Goal: Task Accomplishment & Management: Complete application form

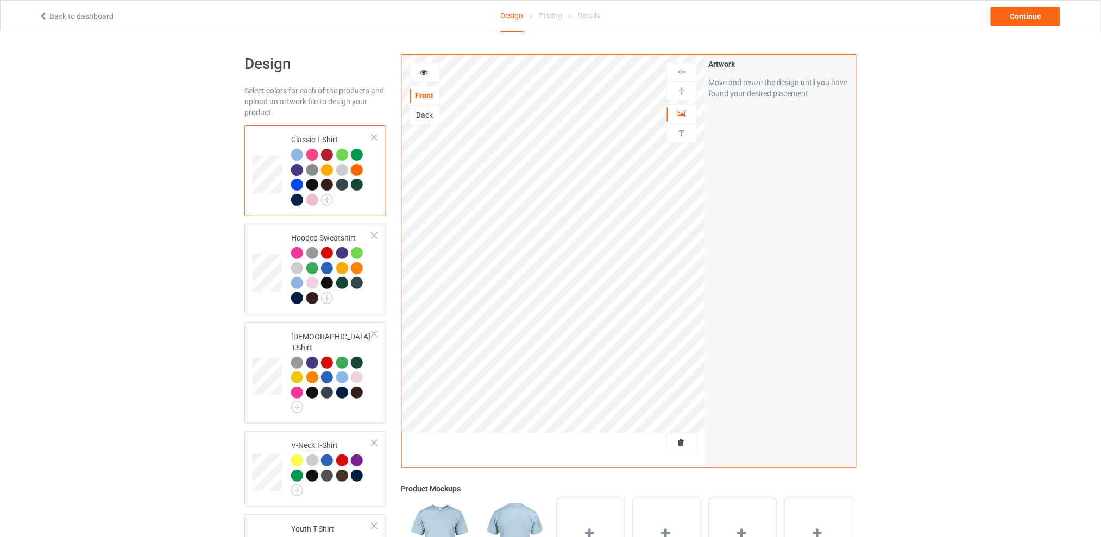
scroll to position [72, 0]
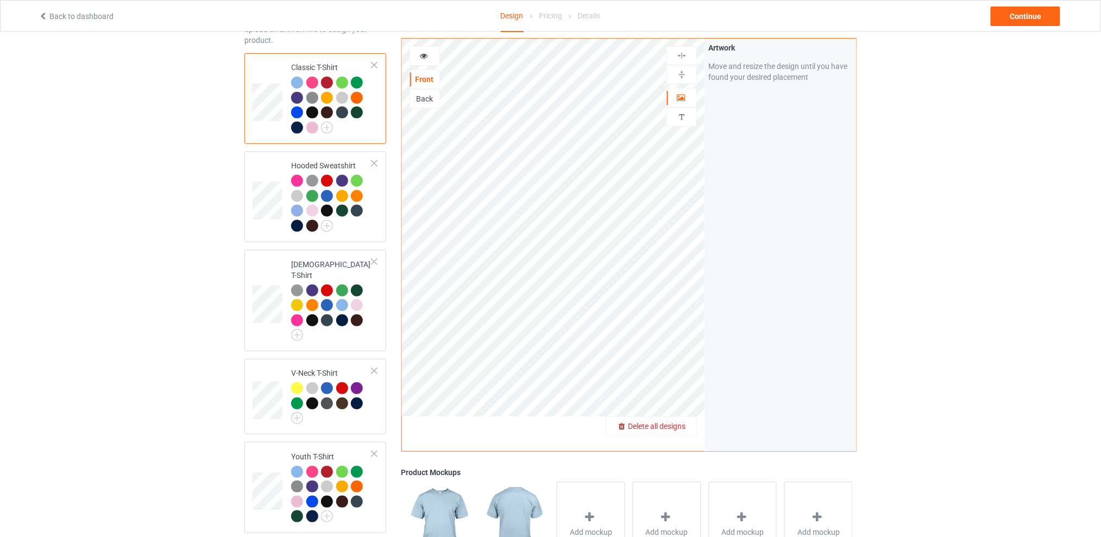
click at [680, 426] on span "Delete all designs" at bounding box center [657, 426] width 58 height 9
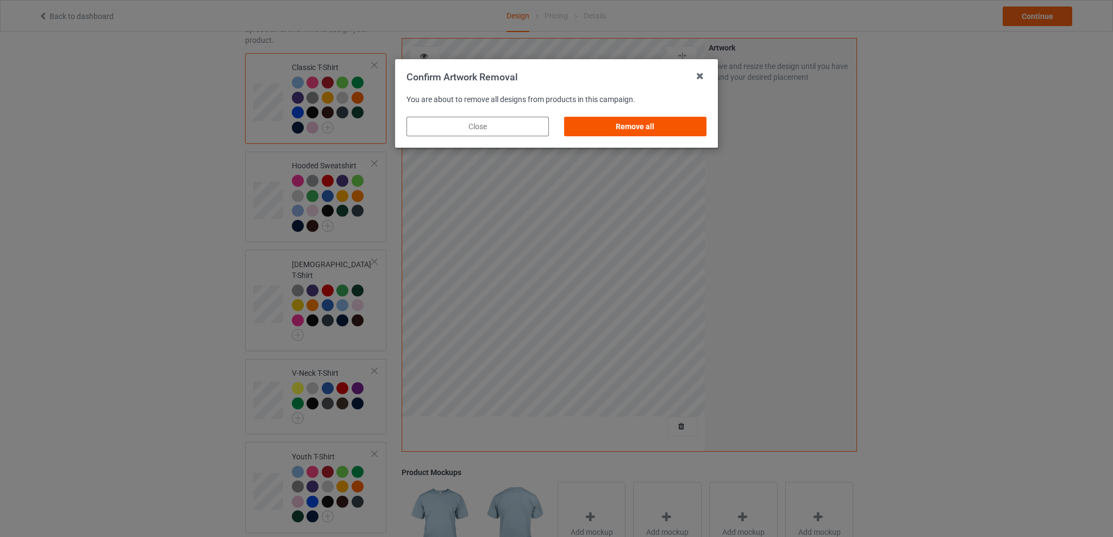
click at [599, 122] on div "Remove all" at bounding box center [635, 127] width 142 height 20
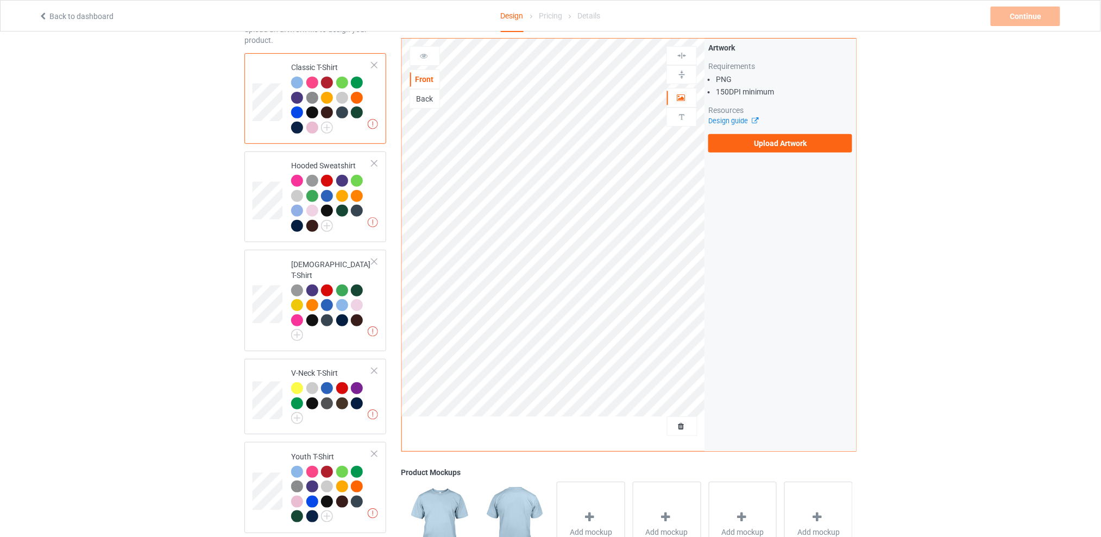
click at [427, 103] on div "Back" at bounding box center [424, 98] width 29 height 11
click at [785, 144] on label "Upload Artwork" at bounding box center [781, 143] width 144 height 18
click at [0, 0] on input "Upload Artwork" at bounding box center [0, 0] width 0 height 0
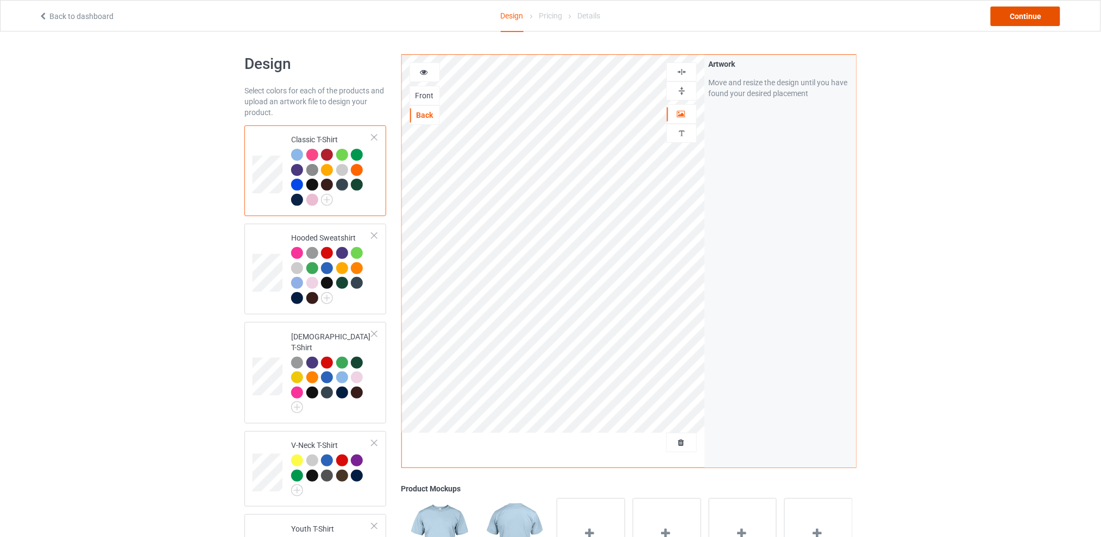
click at [1002, 14] on div "Continue" at bounding box center [1026, 17] width 70 height 20
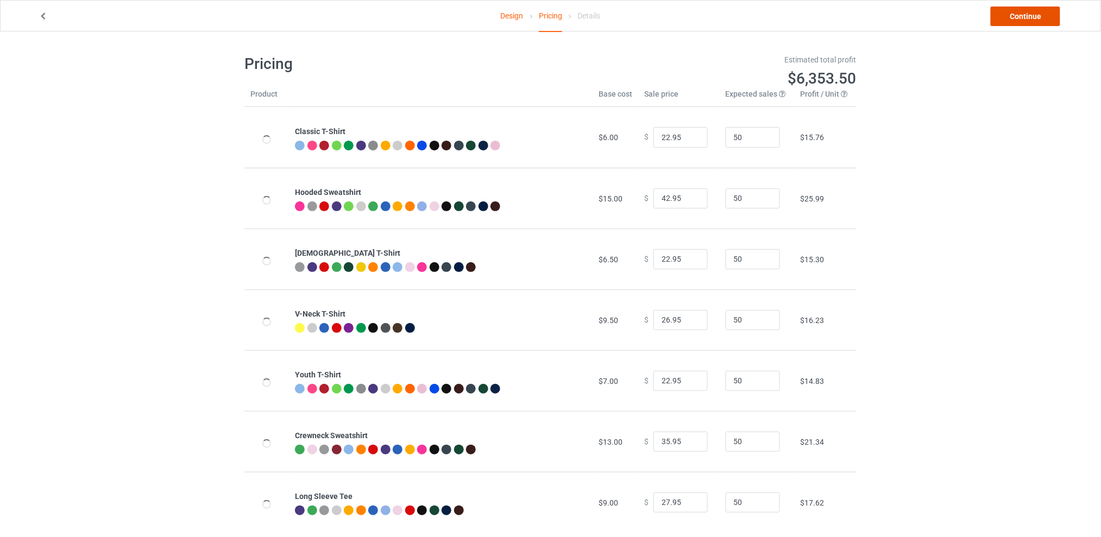
click at [1016, 18] on link "Continue" at bounding box center [1026, 17] width 70 height 20
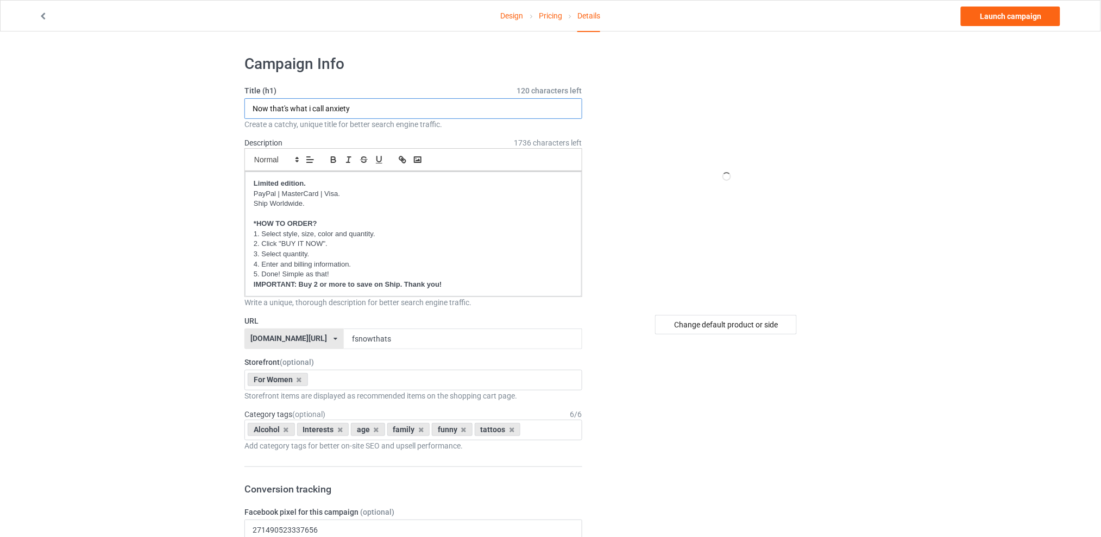
drag, startPoint x: 375, startPoint y: 109, endPoint x: 237, endPoint y: 112, distance: 138.0
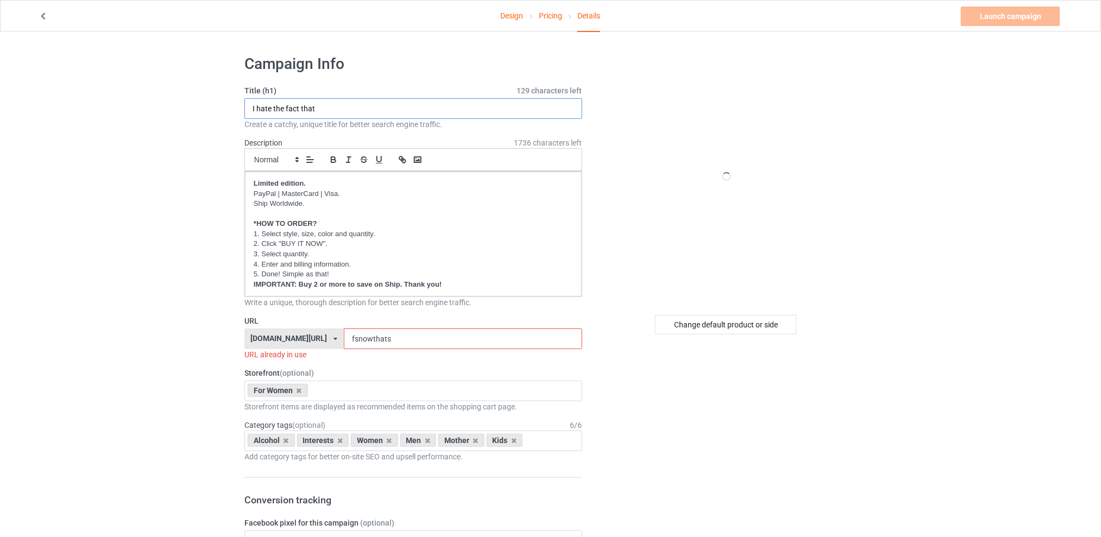
type input "I hate the fact that"
drag, startPoint x: 410, startPoint y: 341, endPoint x: 350, endPoint y: 336, distance: 60.0
click at [350, 336] on input "fsnowthats" at bounding box center [463, 339] width 238 height 21
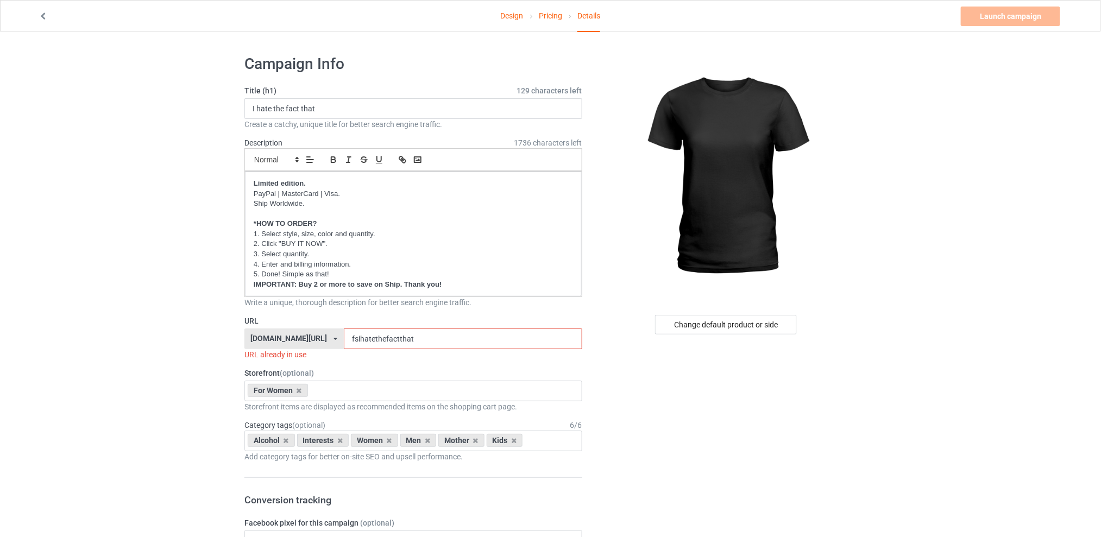
click at [437, 338] on input "fsihatethefactthat" at bounding box center [463, 339] width 238 height 21
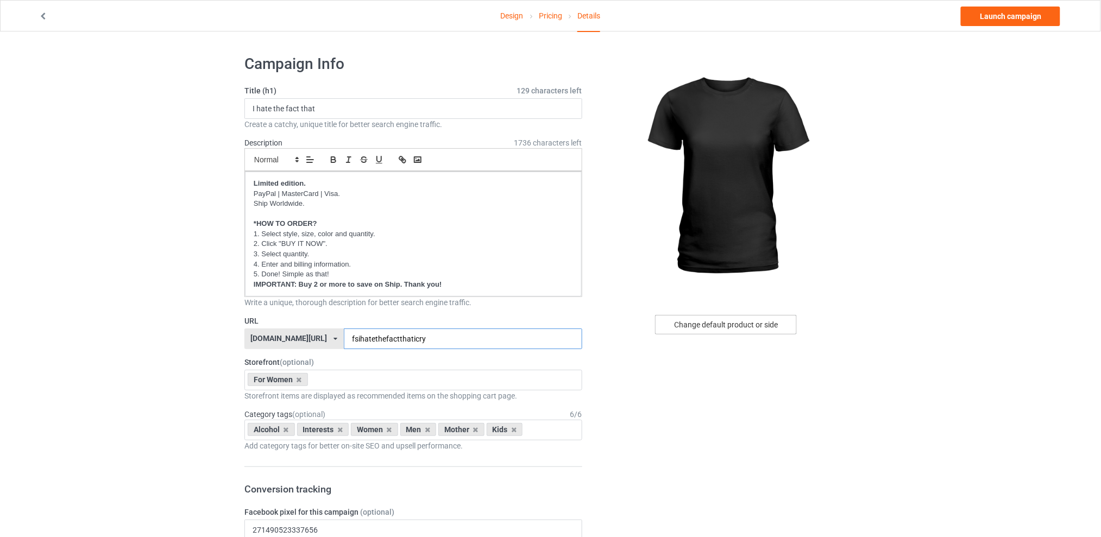
type input "fsihatethefactthaticry"
click at [697, 324] on div "Change default product or side" at bounding box center [726, 325] width 142 height 20
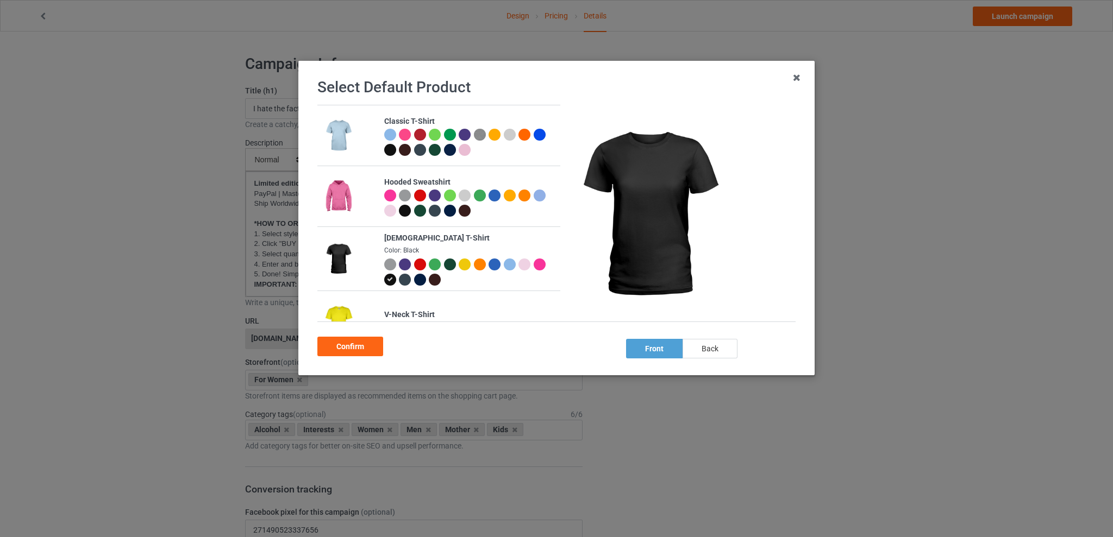
click at [701, 356] on div "back" at bounding box center [709, 349] width 55 height 20
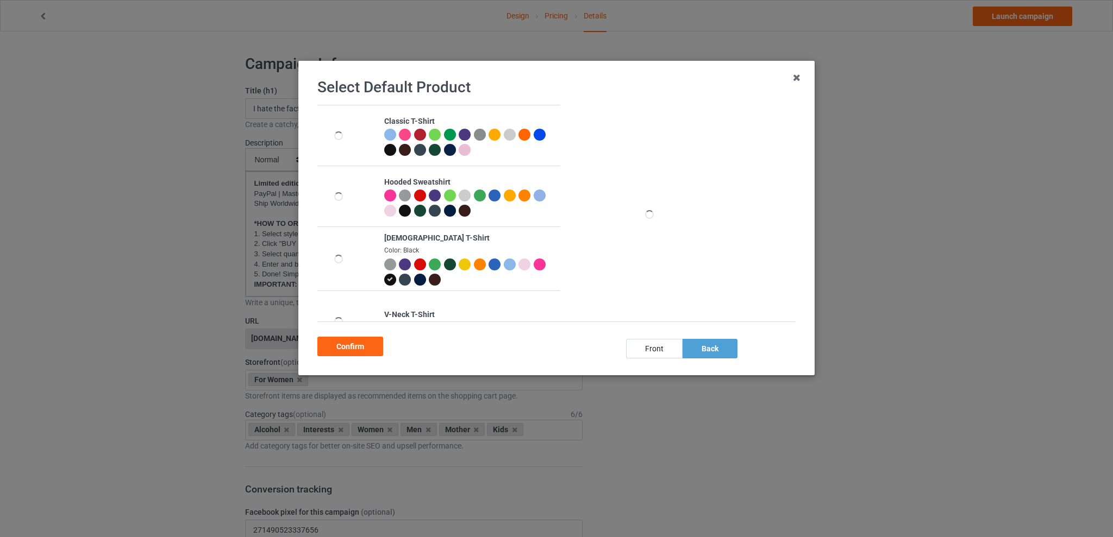
click at [419, 263] on div at bounding box center [420, 265] width 12 height 12
click at [342, 346] on div "Confirm" at bounding box center [350, 347] width 66 height 20
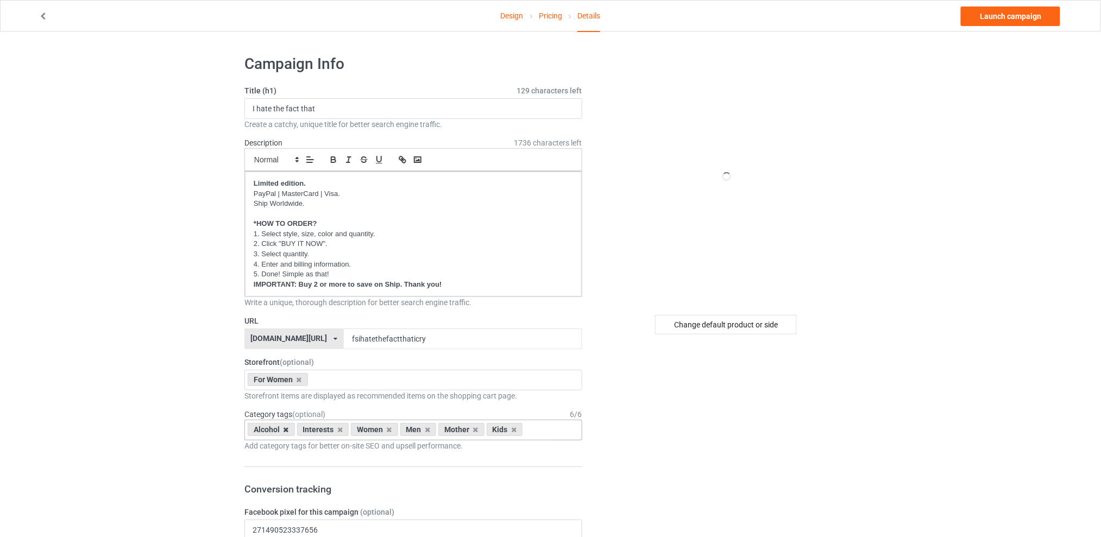
click at [285, 432] on icon at bounding box center [286, 430] width 5 height 7
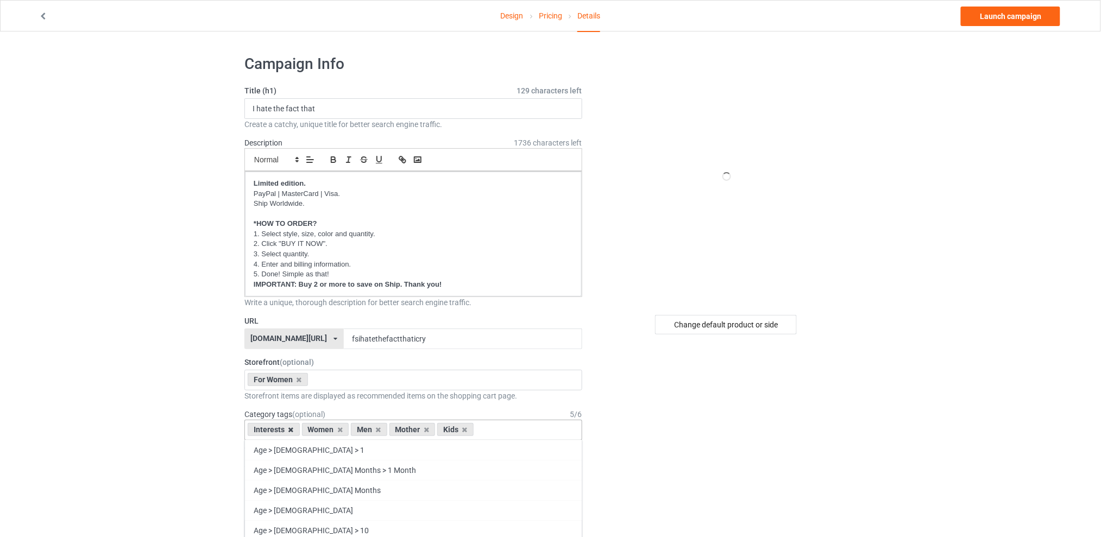
click at [291, 430] on icon at bounding box center [291, 430] width 5 height 7
click at [323, 432] on icon at bounding box center [324, 430] width 5 height 7
click at [329, 431] on div "Mother" at bounding box center [320, 429] width 46 height 13
click at [333, 431] on icon at bounding box center [333, 430] width 5 height 7
click at [325, 431] on icon at bounding box center [324, 430] width 5 height 7
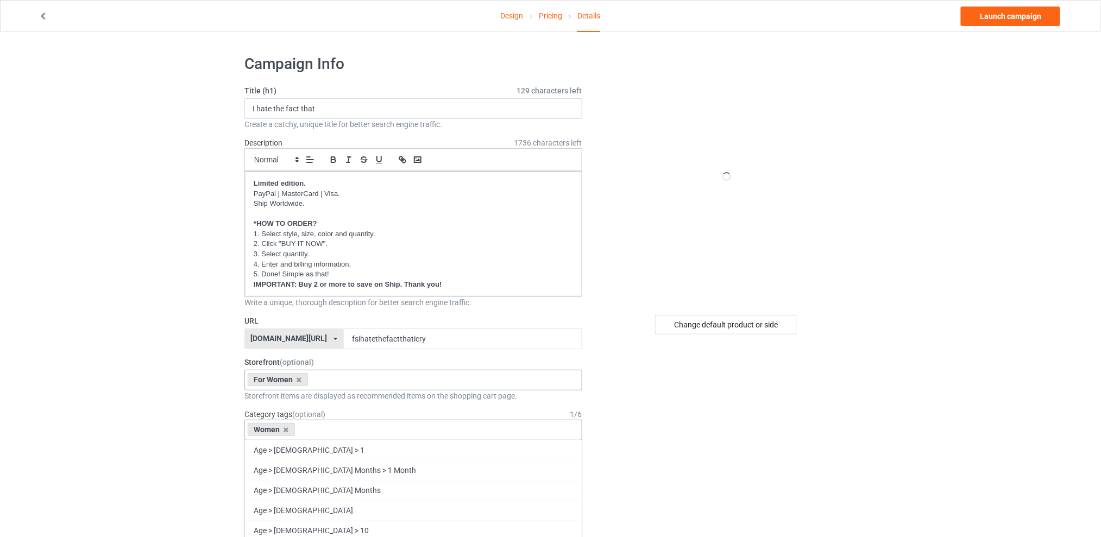
click at [343, 380] on div "For Women Best Sellers Best Friend Sister - Aunt [DATE] For Christmas Sistaaaaa…" at bounding box center [414, 380] width 338 height 21
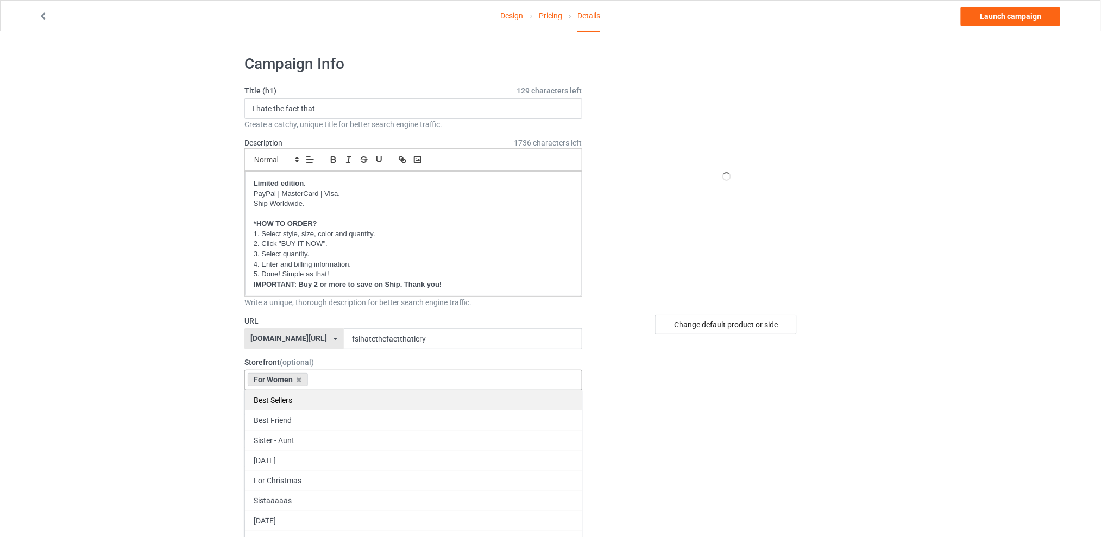
click at [300, 400] on div "Best Sellers" at bounding box center [413, 400] width 337 height 20
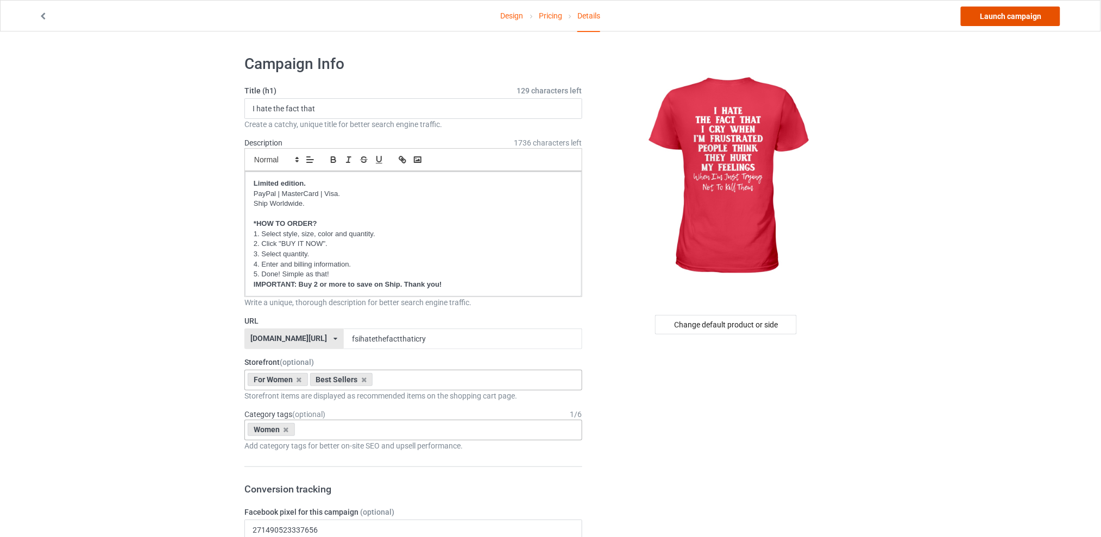
click at [992, 21] on link "Launch campaign" at bounding box center [1010, 17] width 99 height 20
